Goal: Information Seeking & Learning: Learn about a topic

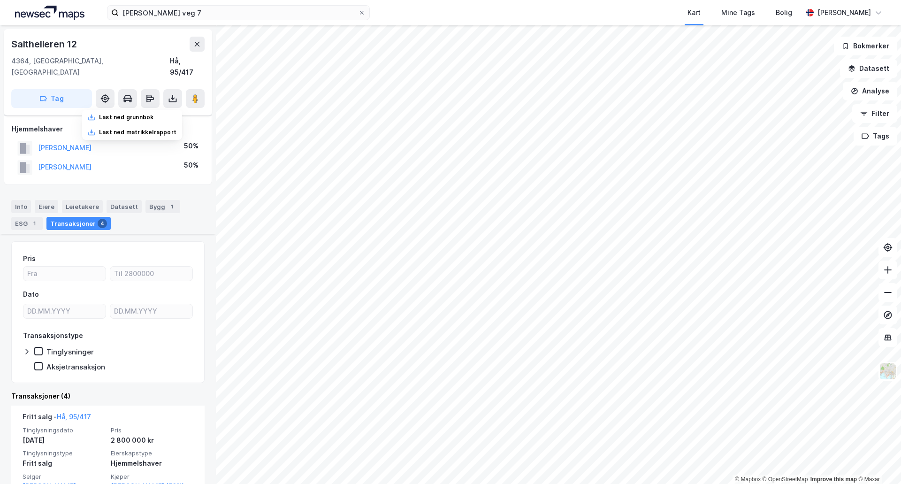
scroll to position [381, 0]
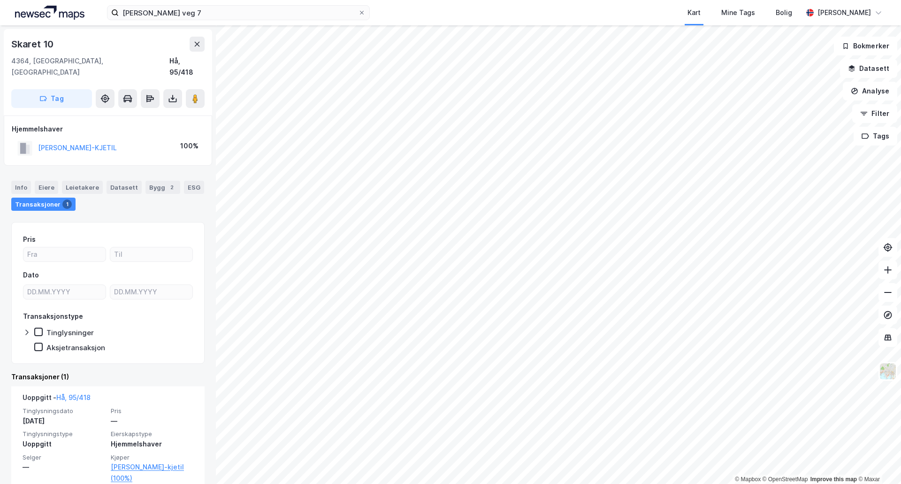
scroll to position [6, 0]
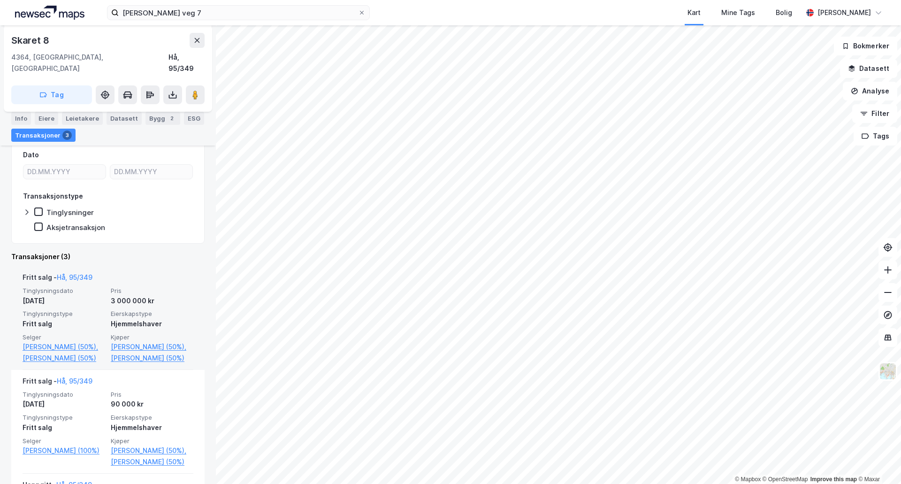
scroll to position [138, 0]
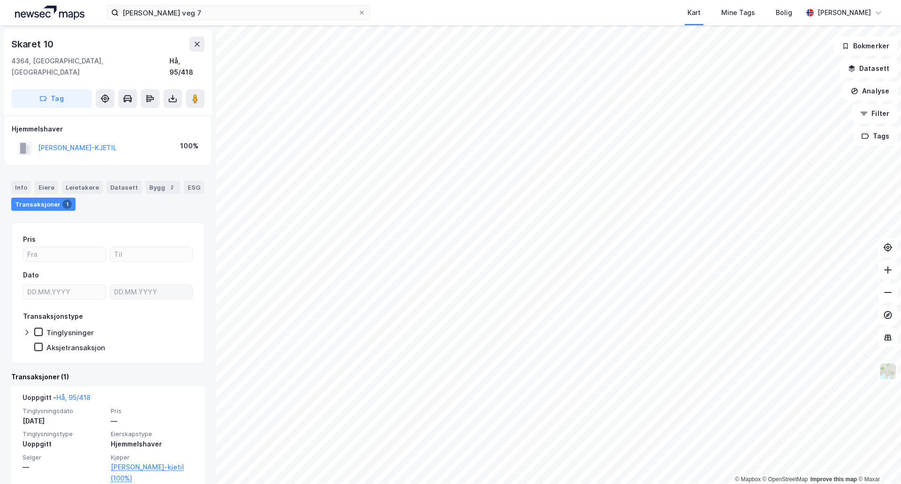
scroll to position [6, 0]
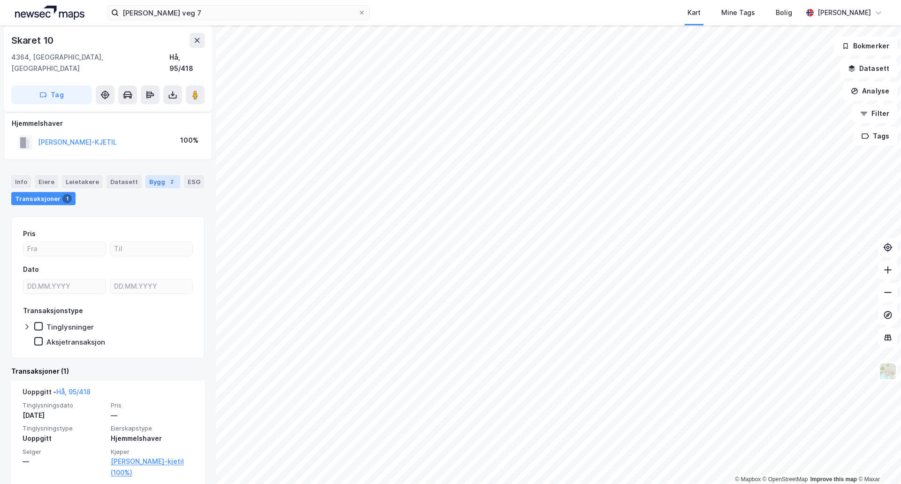
click at [145, 175] on div "Bygg 2" at bounding box center [162, 181] width 35 height 13
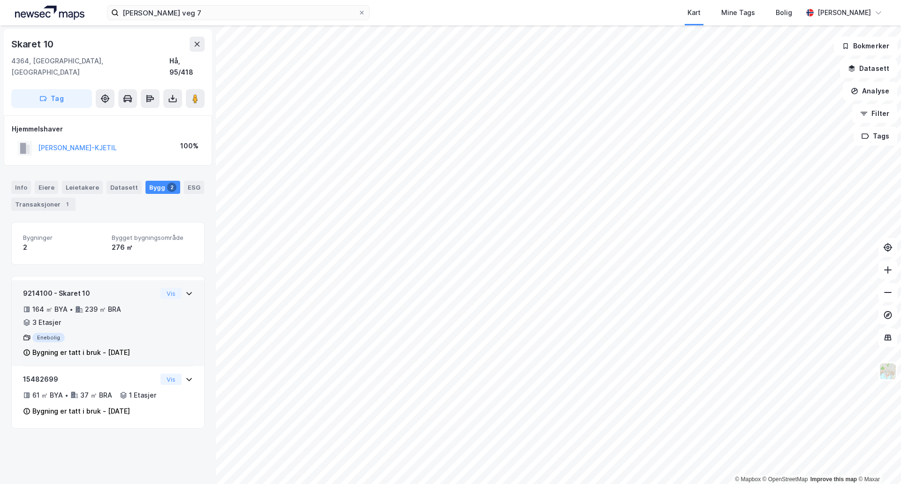
click at [185, 289] on icon at bounding box center [189, 293] width 8 height 8
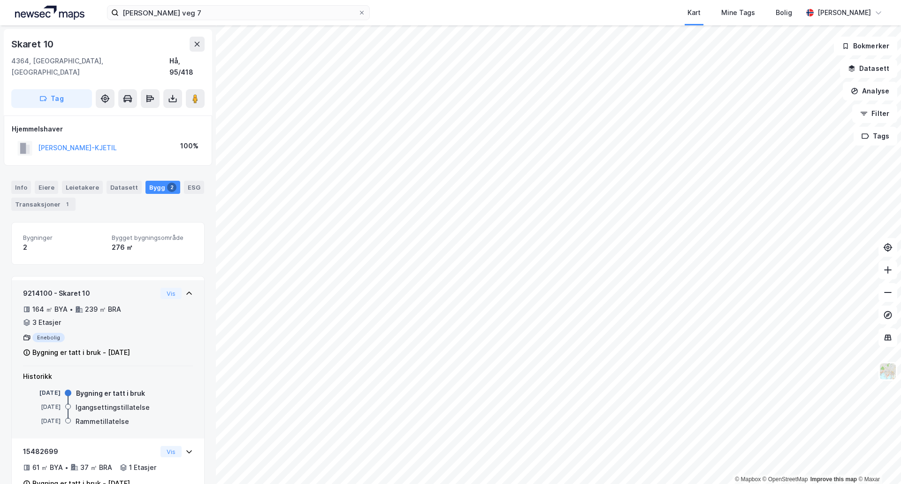
click at [185, 289] on icon at bounding box center [189, 293] width 8 height 8
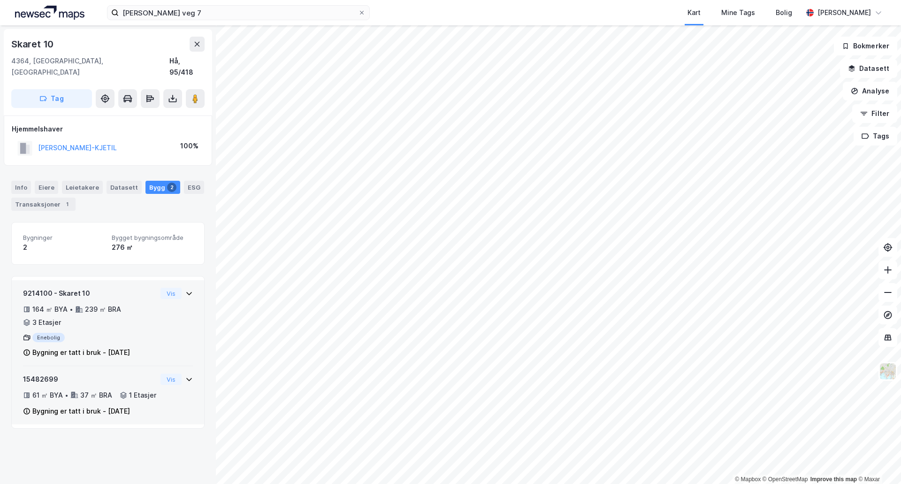
click at [185, 375] on icon at bounding box center [189, 379] width 8 height 8
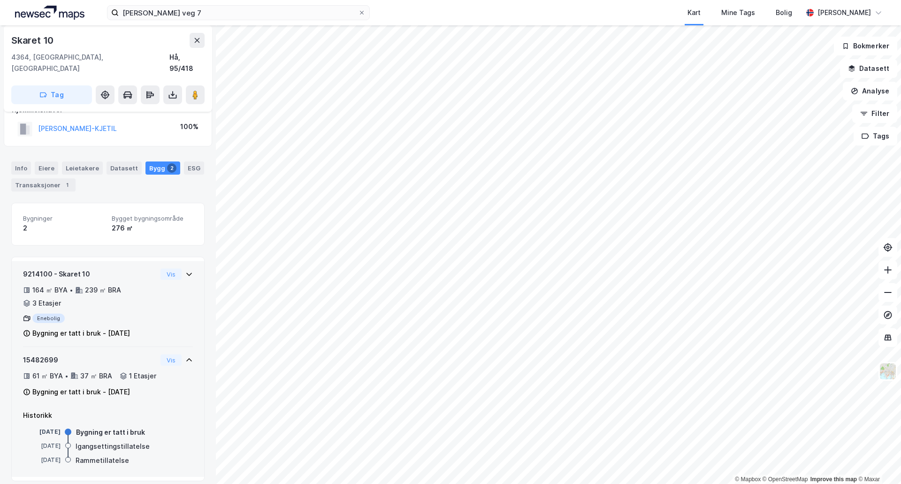
scroll to position [30, 0]
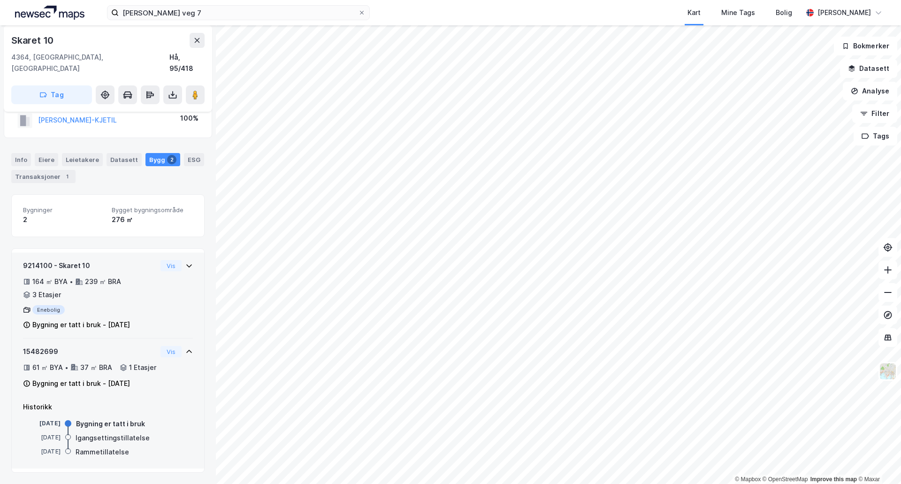
click at [186, 349] on icon at bounding box center [189, 350] width 6 height 3
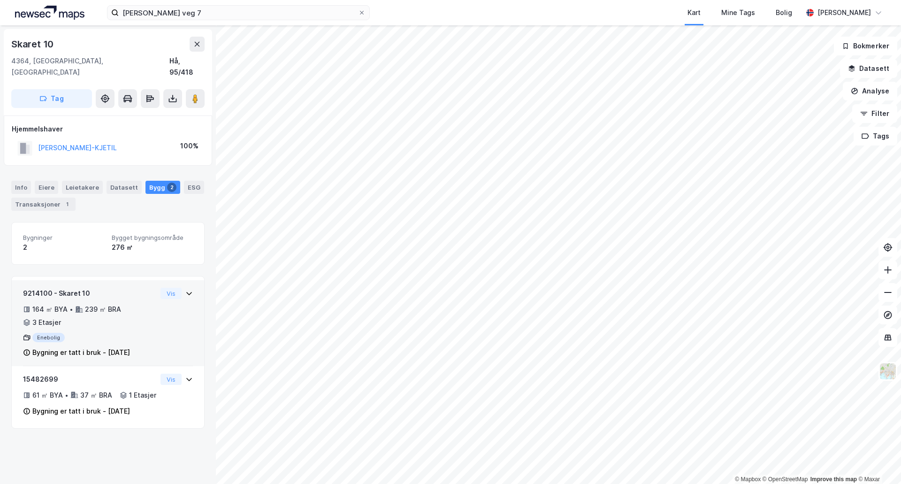
scroll to position [0, 0]
click at [24, 181] on div "Info" at bounding box center [21, 187] width 20 height 13
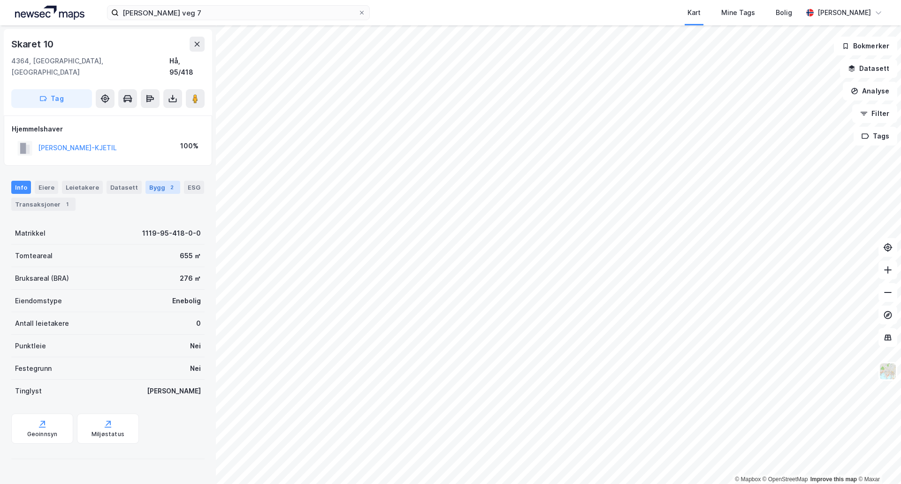
click at [146, 181] on div "Bygg 2" at bounding box center [162, 187] width 35 height 13
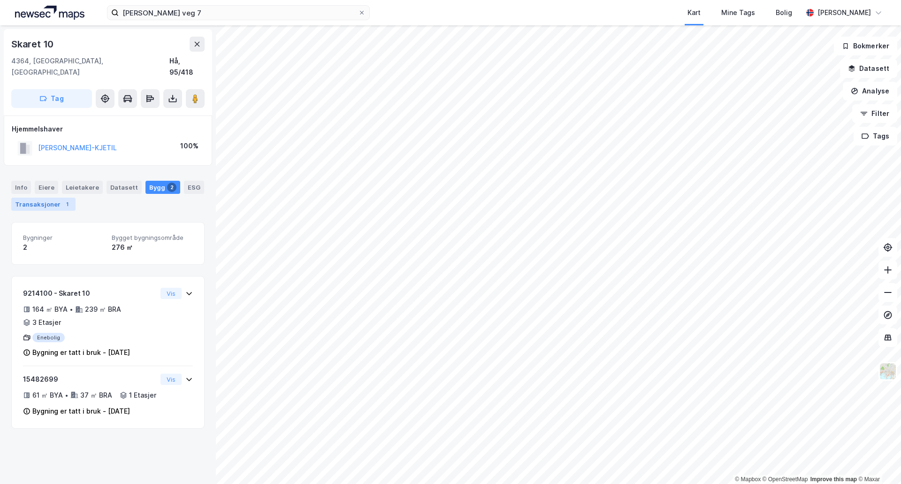
click at [54, 197] on div "Transaksjoner 1" at bounding box center [43, 203] width 64 height 13
